Goal: Task Accomplishment & Management: Use online tool/utility

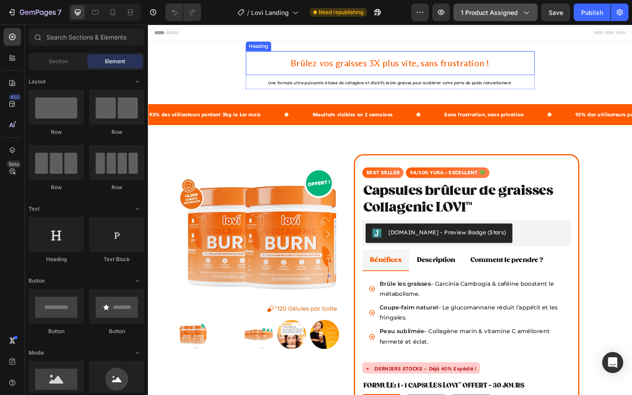
radio input "false"
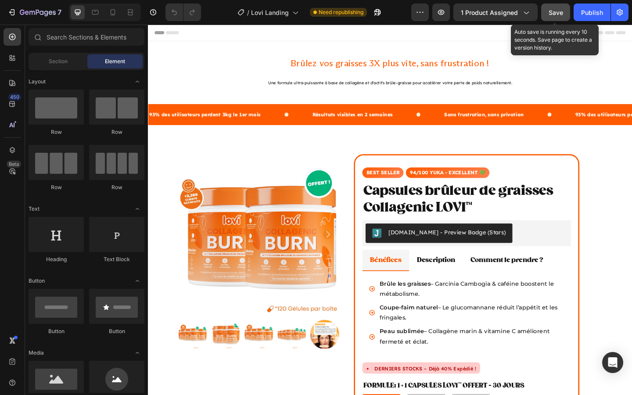
click at [549, 20] on button "Save" at bounding box center [555, 13] width 29 height 18
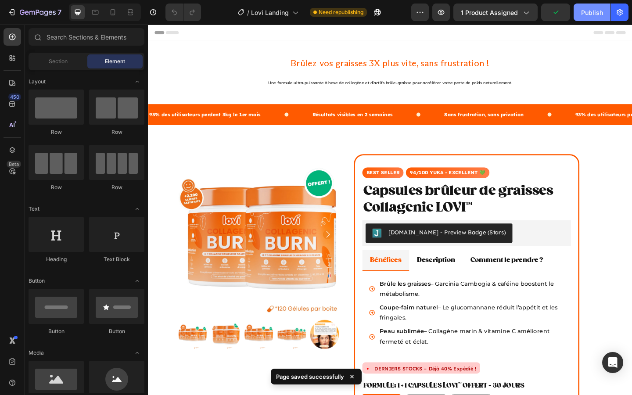
click at [594, 16] on div "Publish" at bounding box center [592, 12] width 22 height 9
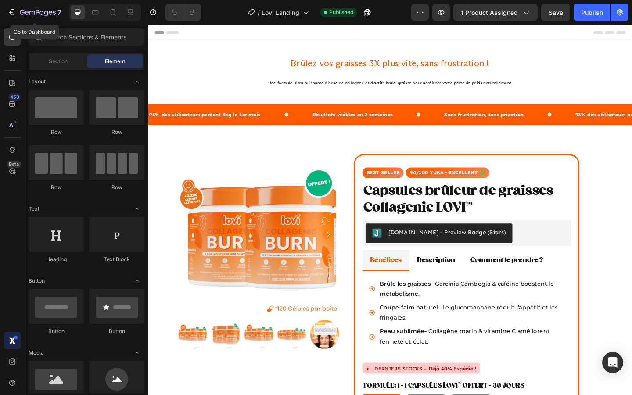
drag, startPoint x: 15, startPoint y: 6, endPoint x: 15, endPoint y: 343, distance: 337.0
click at [15, 6] on button "7" at bounding box center [35, 13] width 62 height 18
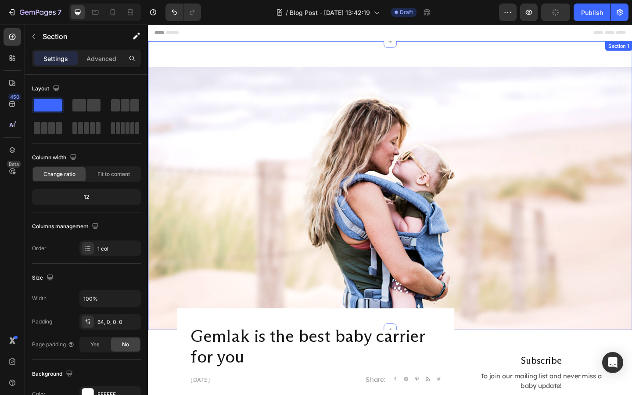
click at [396, 55] on div "Image Section 1" at bounding box center [411, 200] width 527 height 314
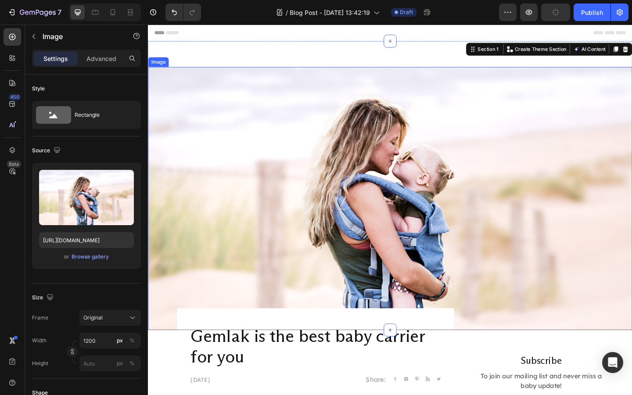
click at [410, 221] on img at bounding box center [411, 214] width 527 height 286
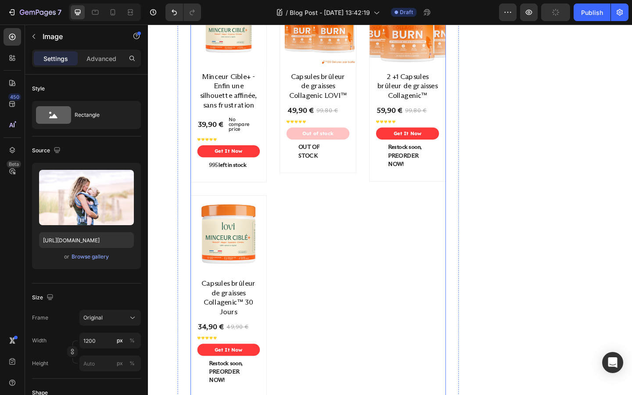
scroll to position [2116, 0]
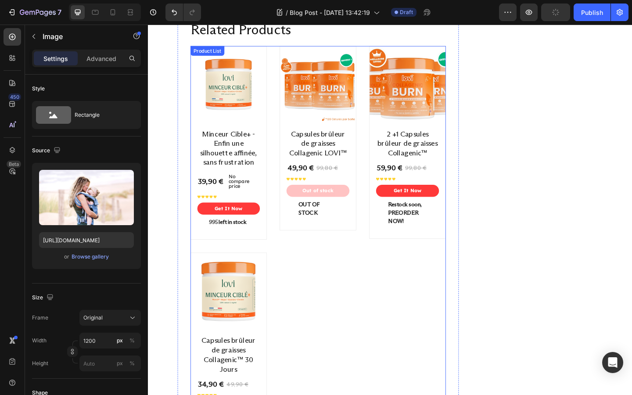
click at [351, 309] on div "Product Images Minceur Cible+ - Enfin une silhouette affinée, sans frustration …" at bounding box center [333, 274] width 278 height 452
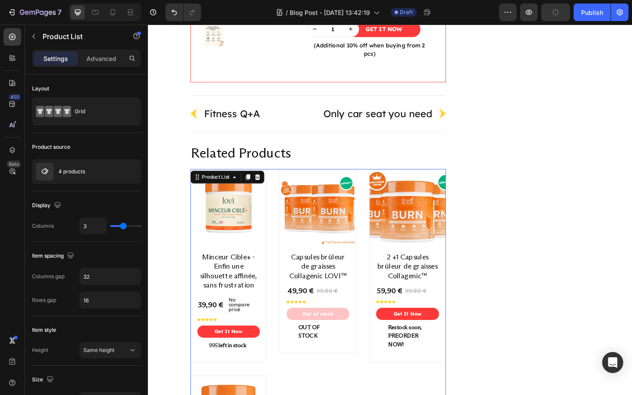
scroll to position [1870, 0]
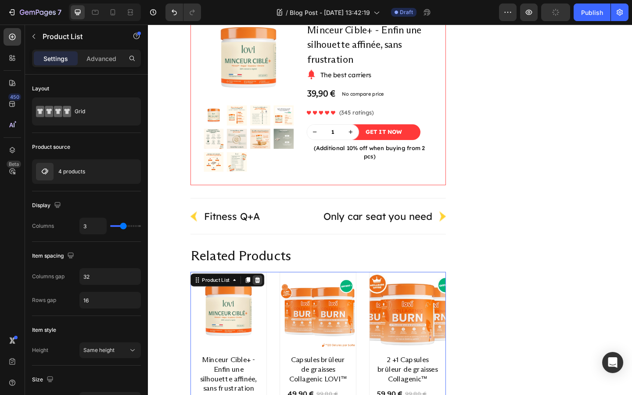
click at [268, 300] on icon at bounding box center [266, 302] width 7 height 7
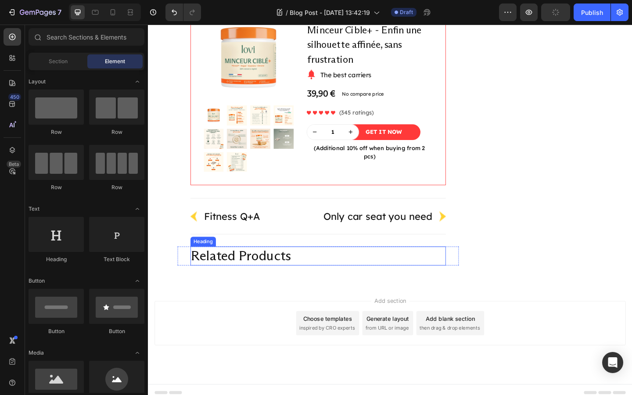
click at [339, 272] on p "Related Products" at bounding box center [333, 276] width 276 height 19
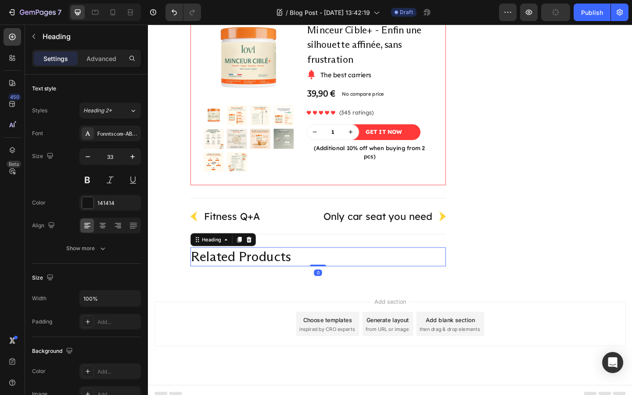
click at [332, 283] on p "Related Products" at bounding box center [333, 277] width 276 height 19
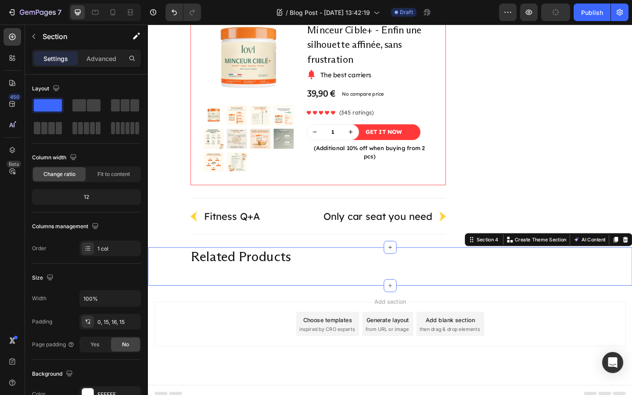
click at [302, 301] on div "Related Products Heading Row Row Section 4 Create Theme Section AI Content Writ…" at bounding box center [411, 288] width 527 height 42
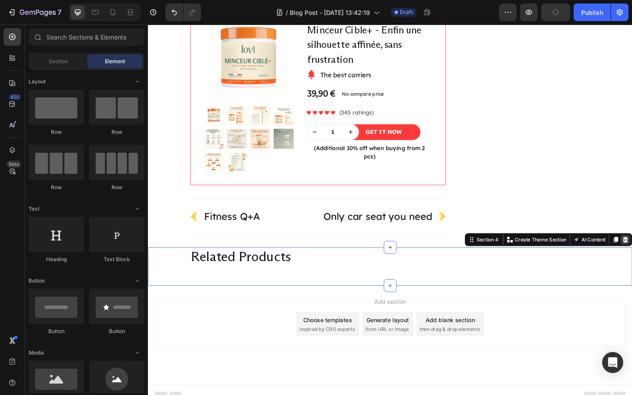
scroll to position [1835, 0]
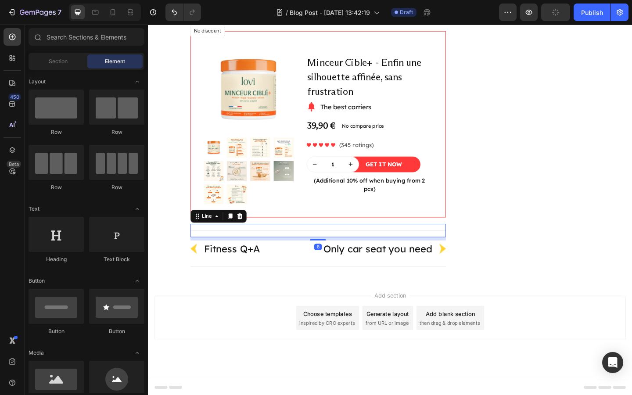
click at [300, 248] on div "Title Line 8" at bounding box center [333, 248] width 278 height 14
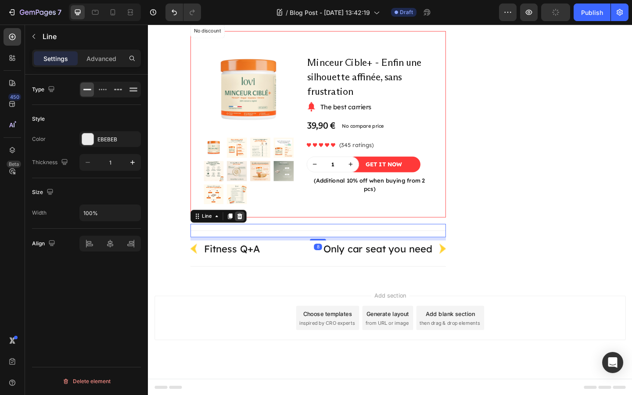
click at [247, 231] on icon at bounding box center [247, 233] width 6 height 6
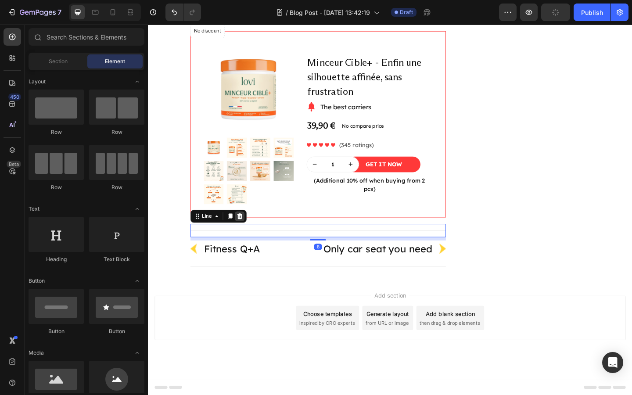
scroll to position [1817, 0]
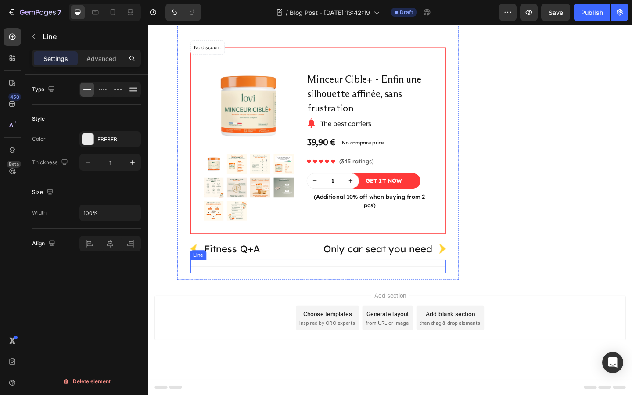
click at [309, 284] on div "Title Line" at bounding box center [333, 287] width 278 height 14
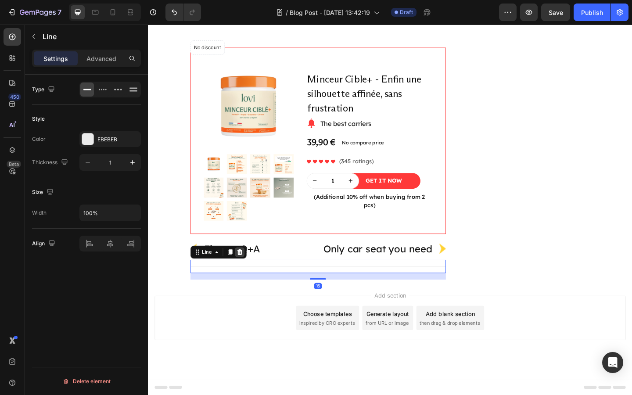
click at [248, 273] on icon at bounding box center [247, 272] width 6 height 6
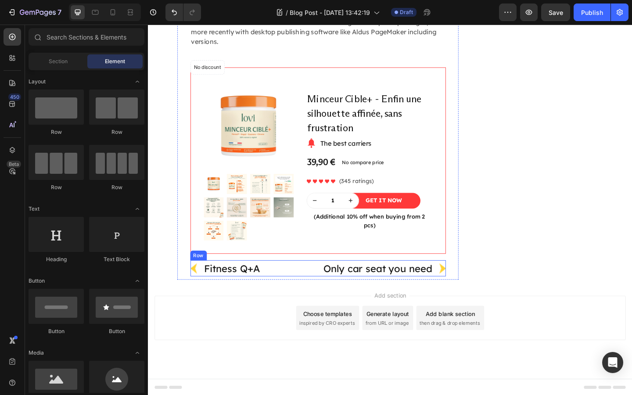
click at [310, 292] on div "Image Fitness Q+A Text block Row Only car seat you need Text block Image Row Row" at bounding box center [333, 290] width 278 height 18
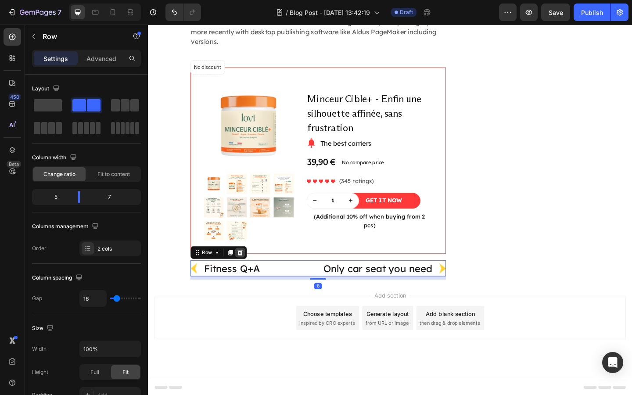
click at [245, 273] on icon at bounding box center [248, 272] width 6 height 6
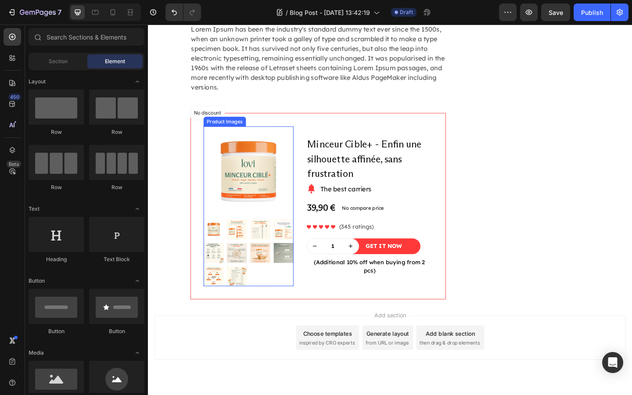
scroll to position [1720, 0]
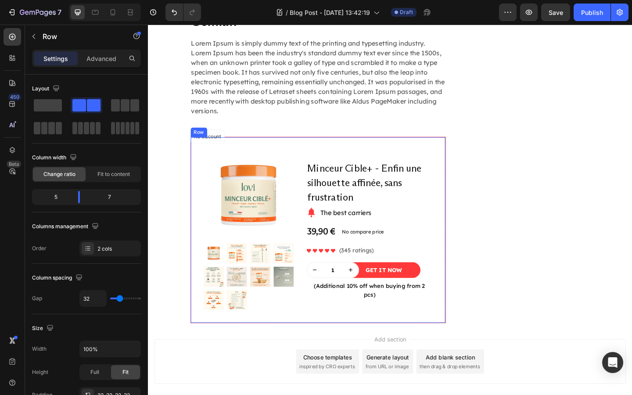
click at [196, 163] on div "Product Images Row Minceur Cible+ - Enfin une silhouette affinée, sans frustrat…" at bounding box center [332, 248] width 277 height 202
click at [251, 137] on icon at bounding box center [248, 138] width 7 height 7
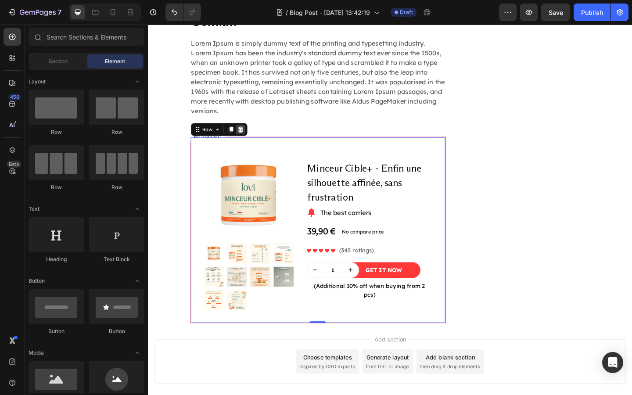
scroll to position [1565, 0]
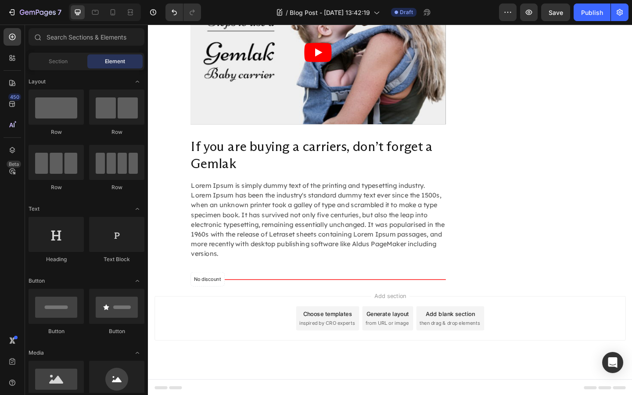
click at [237, 302] on div "Add section Choose templates inspired by CRO experts Generate layout from URL o…" at bounding box center [411, 356] width 527 height 108
click at [236, 302] on div "Add section Choose templates inspired by CRO experts Generate layout from URL o…" at bounding box center [411, 356] width 527 height 108
click at [236, 301] on div "No discount Not be displayed when published Product Badge Product 0" at bounding box center [333, 301] width 278 height 1
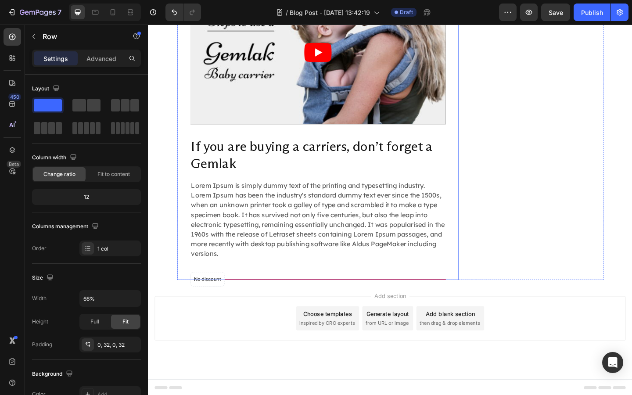
click at [234, 300] on div "Pros Text block Row Row Image Value for money Text block Image Multiple carry p…" at bounding box center [333, 24] width 278 height 558
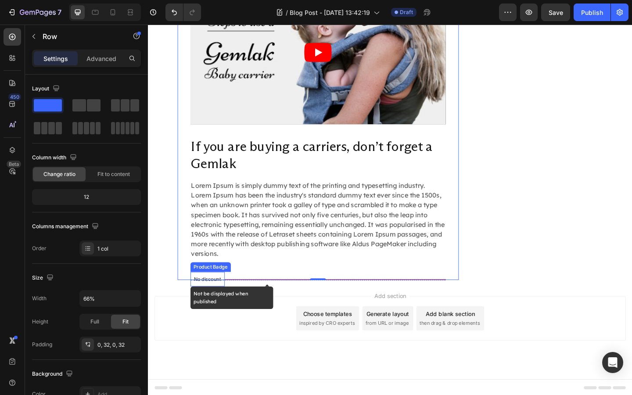
click at [226, 298] on p "No discount" at bounding box center [212, 302] width 29 height 8
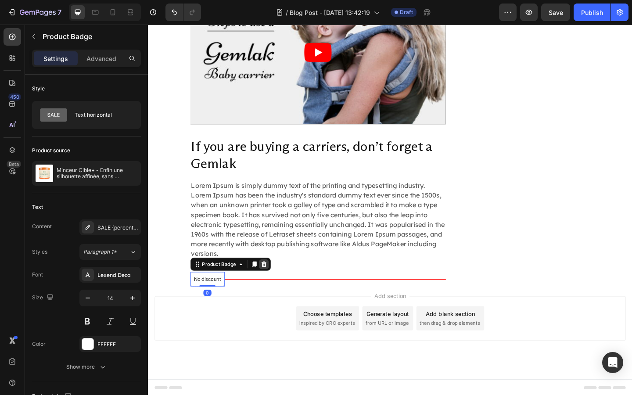
click at [275, 285] on icon at bounding box center [274, 285] width 6 height 6
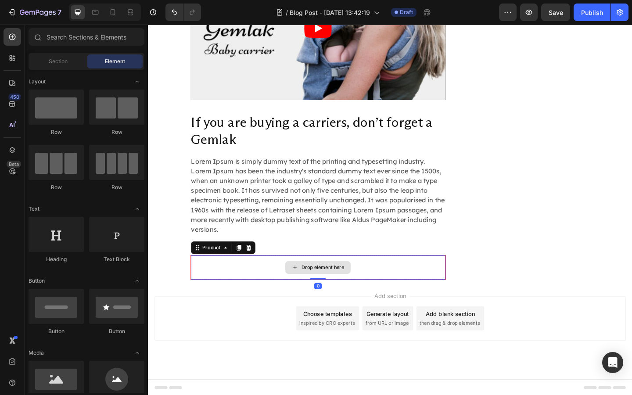
click at [229, 294] on div "Drop element here" at bounding box center [332, 289] width 277 height 26
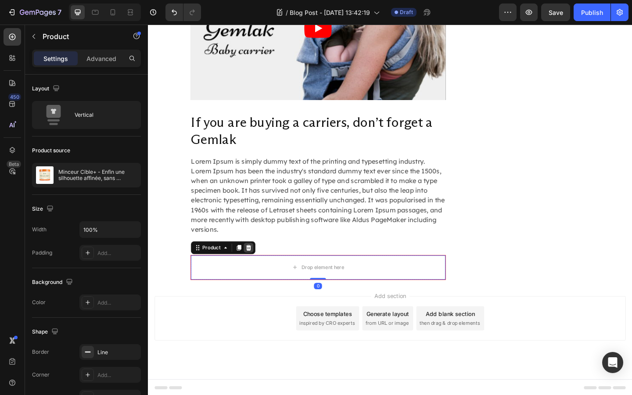
click at [260, 267] on icon at bounding box center [257, 267] width 7 height 7
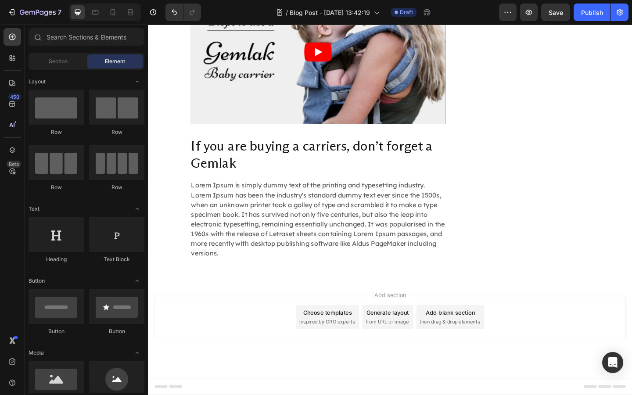
scroll to position [1564, 0]
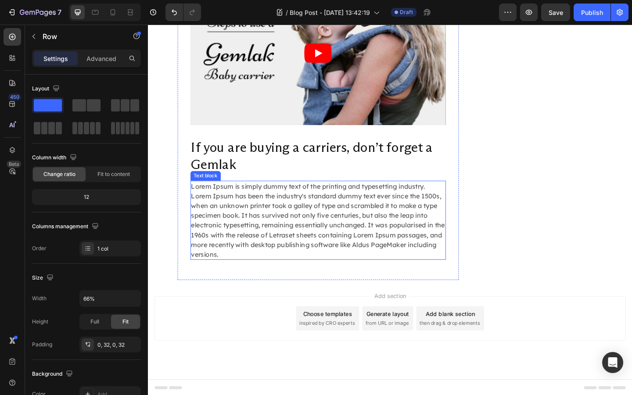
click at [232, 280] on div "Pros Text block Row Row Image Value for money Text block Image Multiple carry p…" at bounding box center [333, 23] width 278 height 557
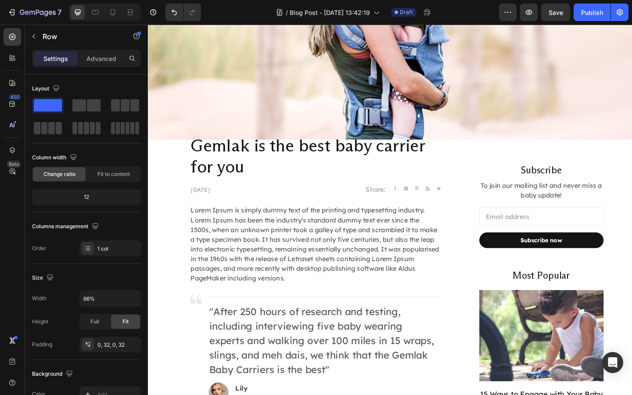
scroll to position [0, 0]
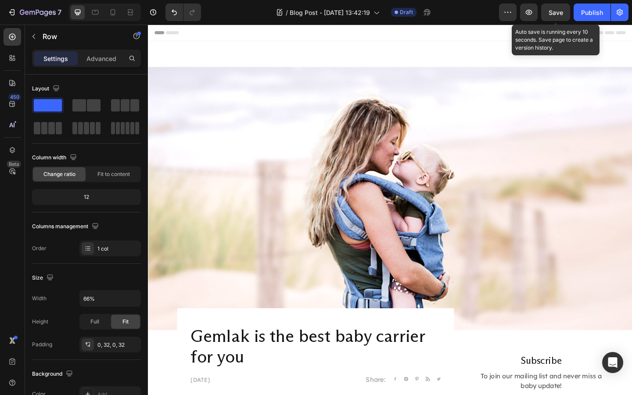
click at [560, 10] on span "Save" at bounding box center [556, 12] width 14 height 7
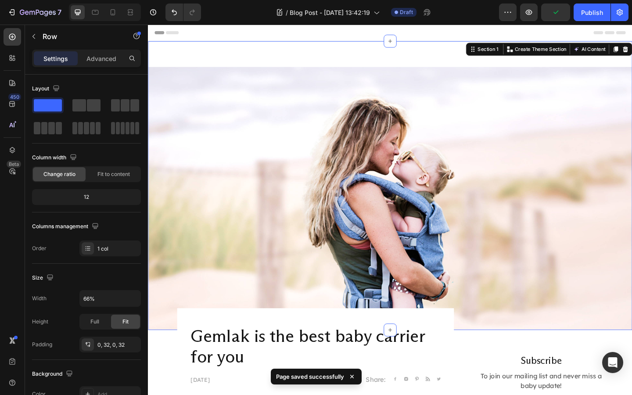
click at [384, 59] on div "Image Section 1 Create Theme Section AI Content Write with GemAI What would you…" at bounding box center [411, 200] width 527 height 314
click at [115, 14] on icon at bounding box center [112, 12] width 9 height 9
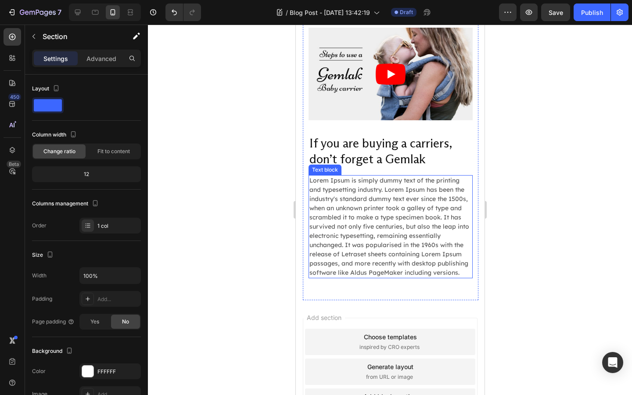
click at [397, 209] on p "Lorem Ipsum is simply dummy text of the printing and typesetting industry. Lore…" at bounding box center [390, 226] width 162 height 101
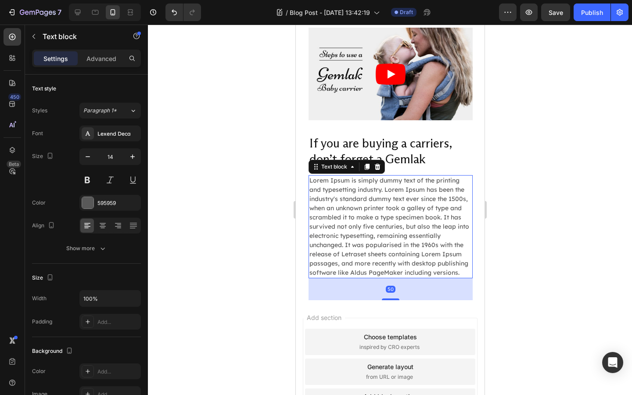
scroll to position [1805, 0]
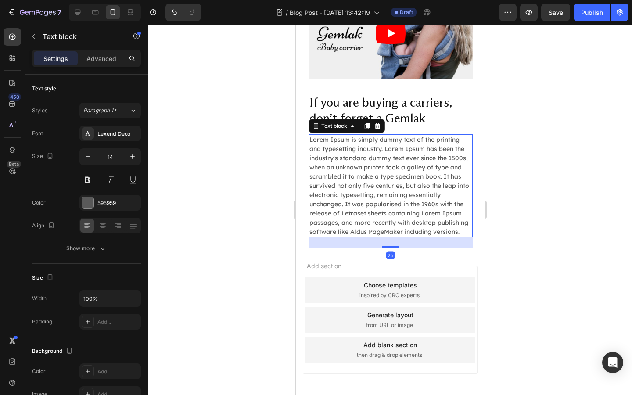
drag, startPoint x: 389, startPoint y: 256, endPoint x: 386, endPoint y: 245, distance: 11.5
click at [386, 246] on div at bounding box center [390, 247] width 18 height 3
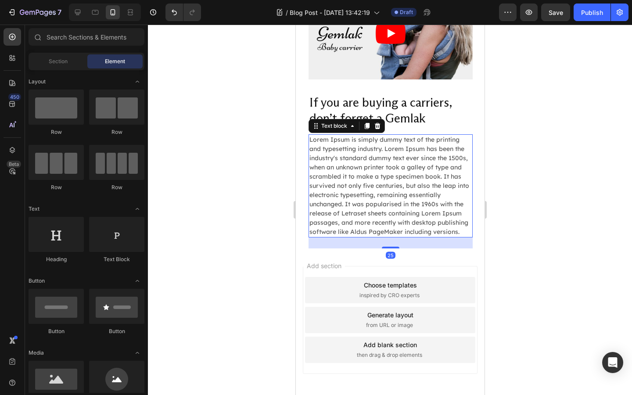
click at [465, 249] on div "Add section Choose templates inspired by CRO experts Generate layout from URL o…" at bounding box center [389, 332] width 189 height 168
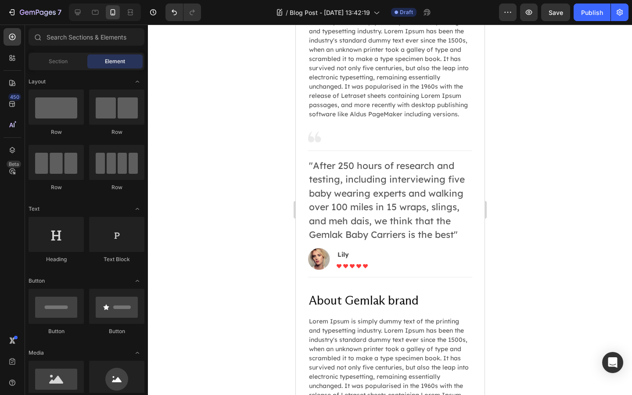
scroll to position [163, 0]
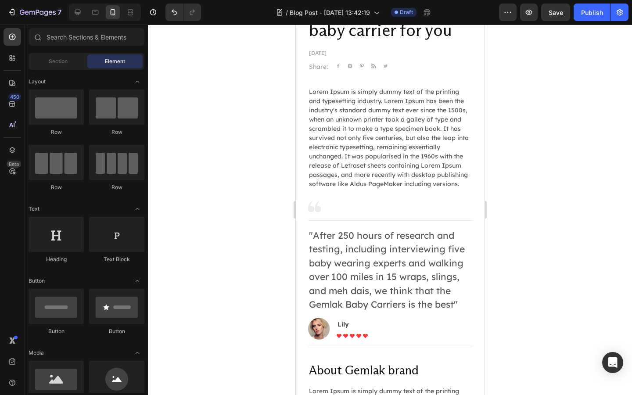
click at [513, 214] on div at bounding box center [390, 210] width 484 height 370
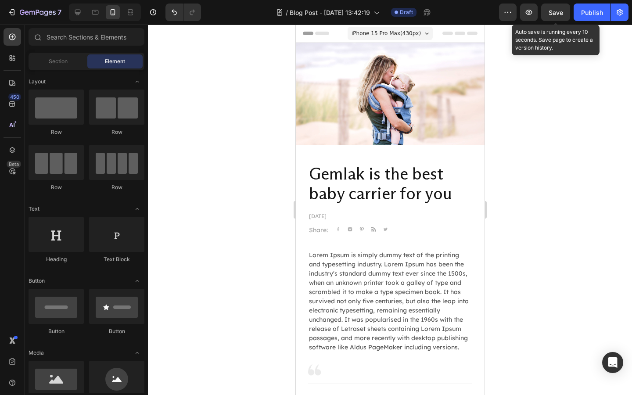
drag, startPoint x: 564, startPoint y: 7, endPoint x: 564, endPoint y: 344, distance: 337.0
click at [564, 7] on button "Save" at bounding box center [555, 13] width 29 height 18
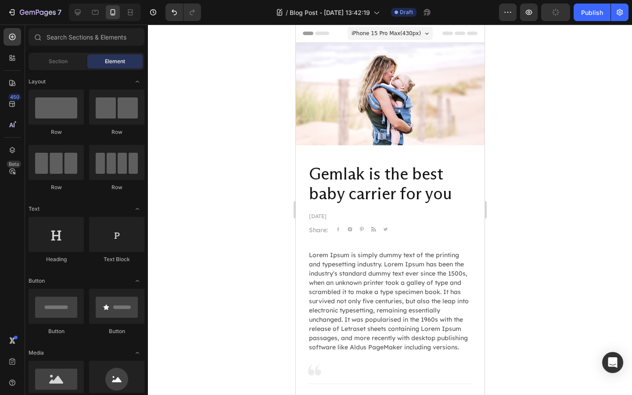
click at [531, 62] on div at bounding box center [390, 210] width 484 height 370
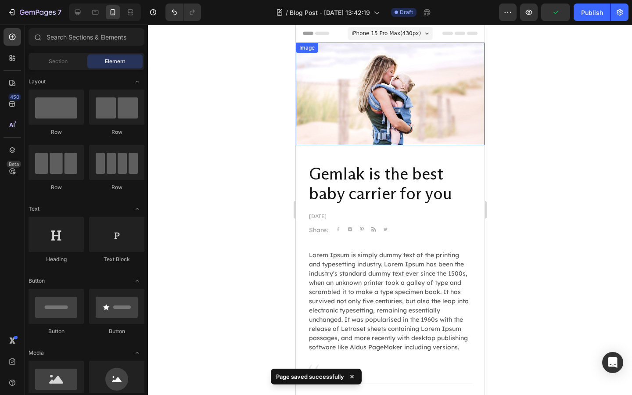
click at [402, 39] on div "iPhone 15 Pro Max ( 430 px)" at bounding box center [389, 33] width 85 height 13
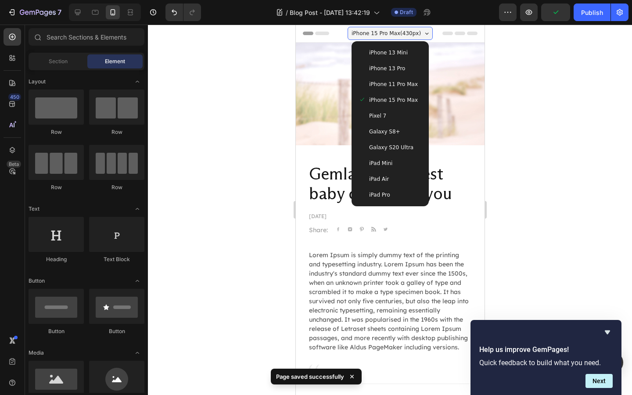
click at [402, 37] on span "iPhone 15 Pro Max ( 430 px)" at bounding box center [385, 33] width 69 height 9
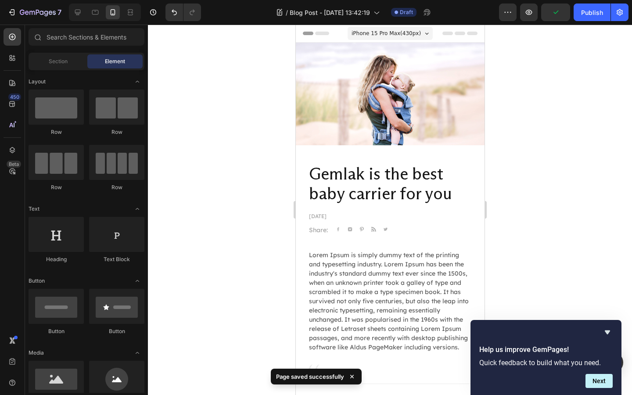
click at [513, 89] on div at bounding box center [390, 210] width 484 height 370
click at [606, 332] on icon "Hide survey" at bounding box center [607, 332] width 5 height 4
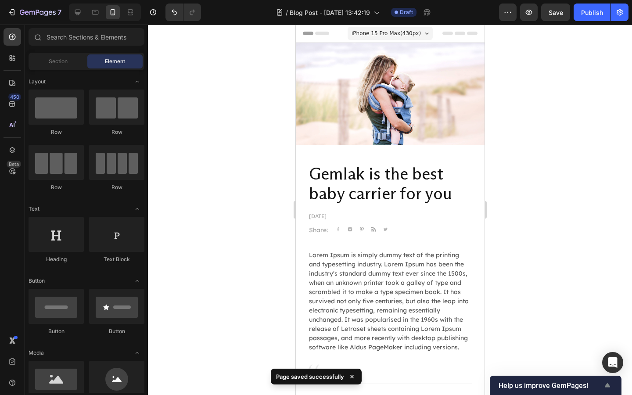
click at [605, 387] on icon "Show survey - Help us improve GemPages!" at bounding box center [607, 385] width 11 height 11
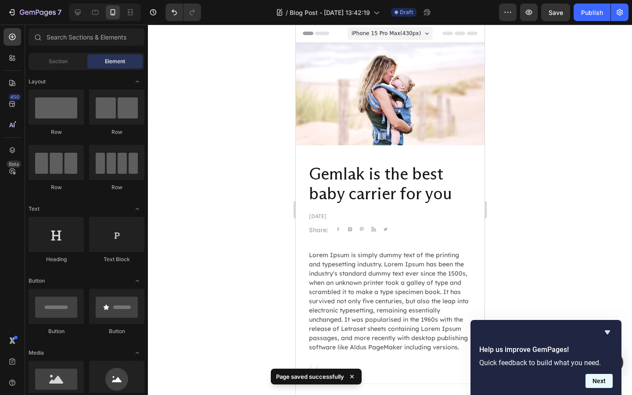
click at [593, 381] on button "Next" at bounding box center [598, 381] width 27 height 14
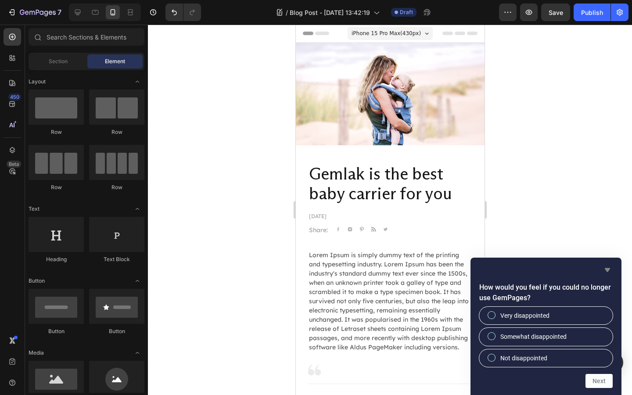
click at [605, 270] on icon "Hide survey" at bounding box center [607, 270] width 11 height 11
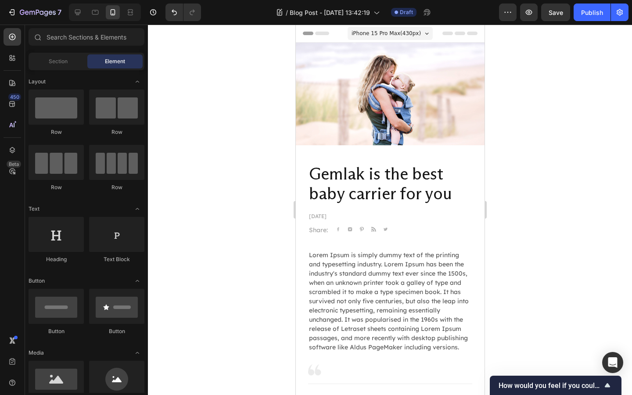
click at [585, 280] on div at bounding box center [390, 210] width 484 height 370
